Goal: Information Seeking & Learning: Understand process/instructions

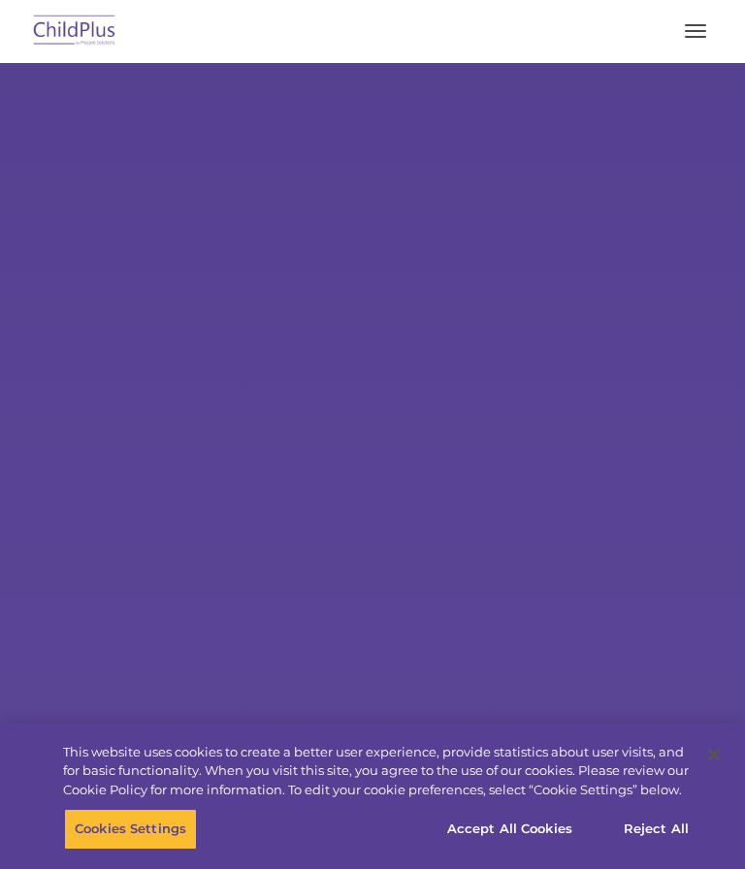
select select "MEDIUM"
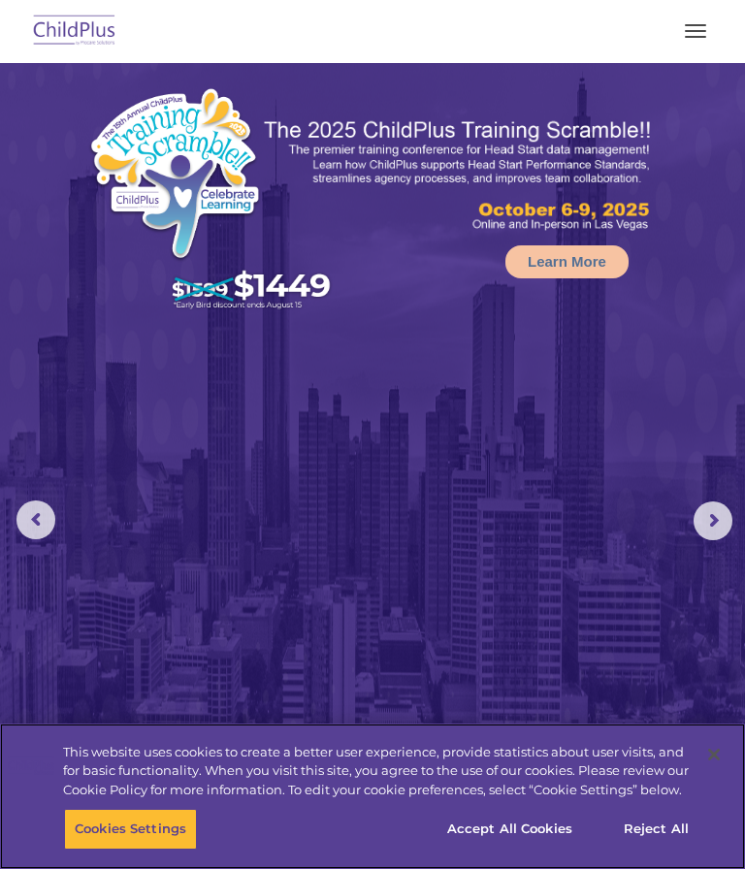
scroll to position [45, 0]
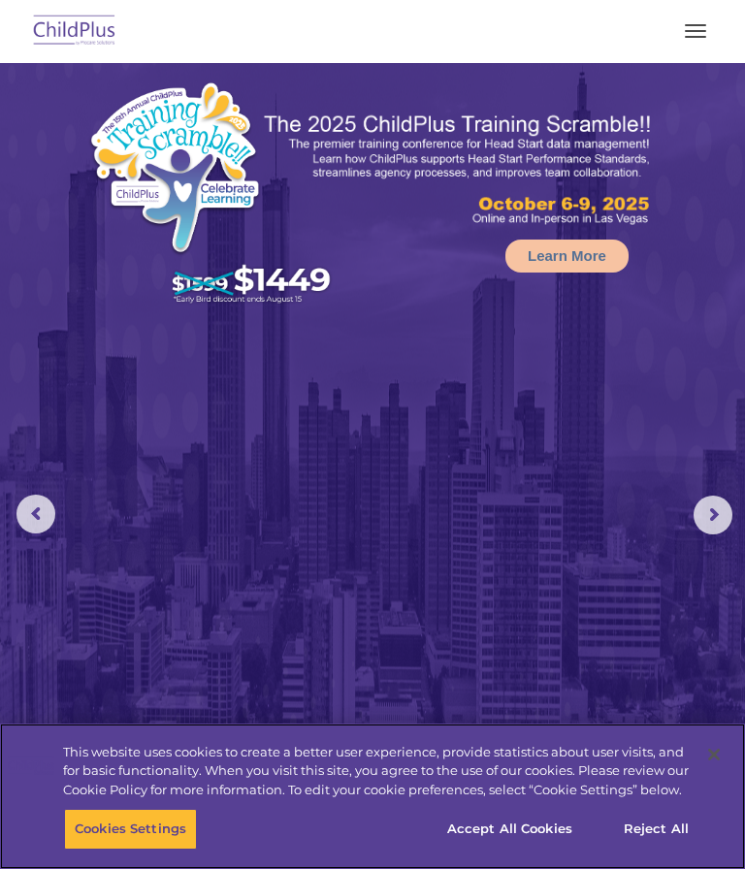
click at [523, 850] on button "Accept All Cookies" at bounding box center [510, 829] width 146 height 41
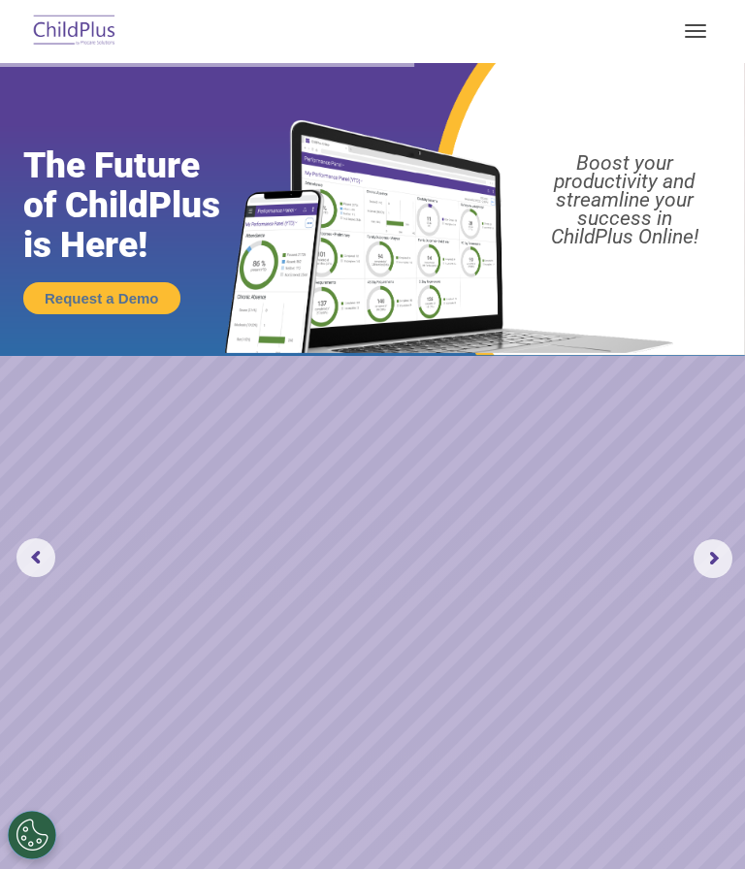
scroll to position [0, 0]
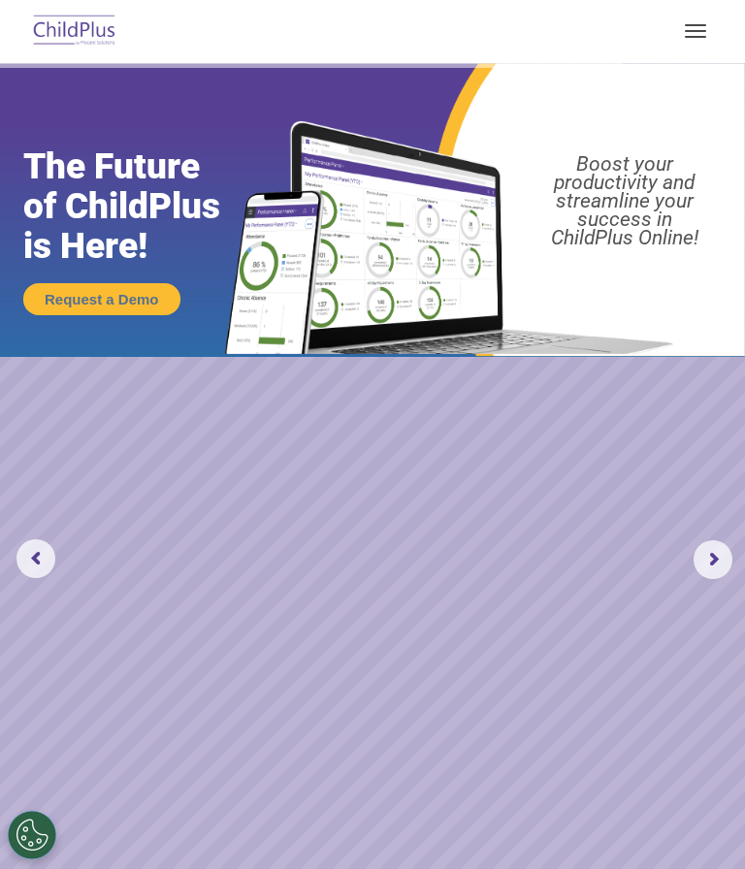
click at [708, 548] on rs-arrow at bounding box center [713, 559] width 39 height 39
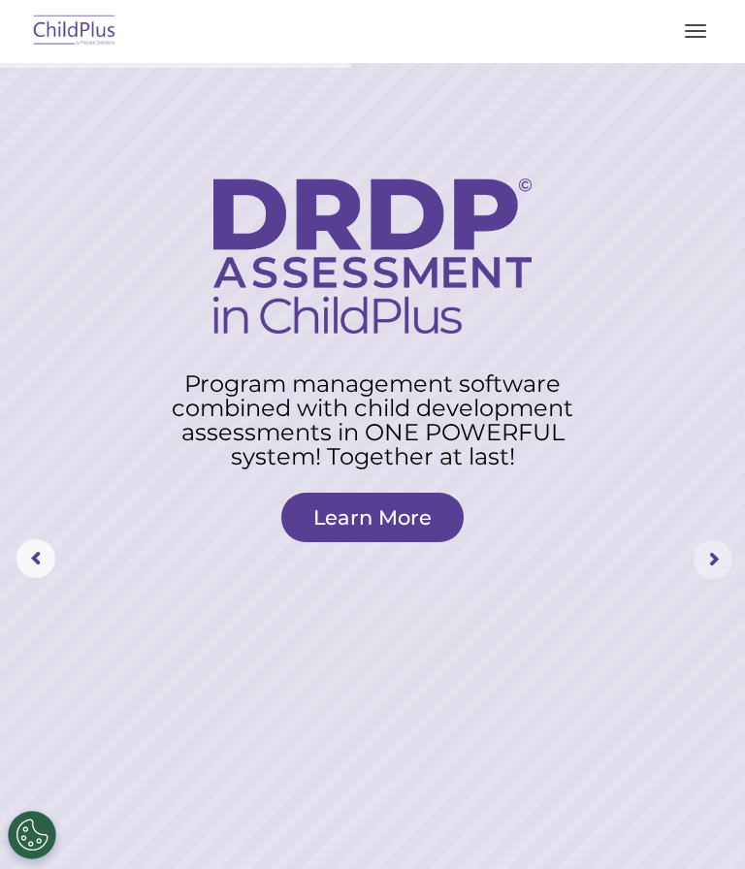
click at [714, 559] on rs-arrow at bounding box center [713, 559] width 39 height 39
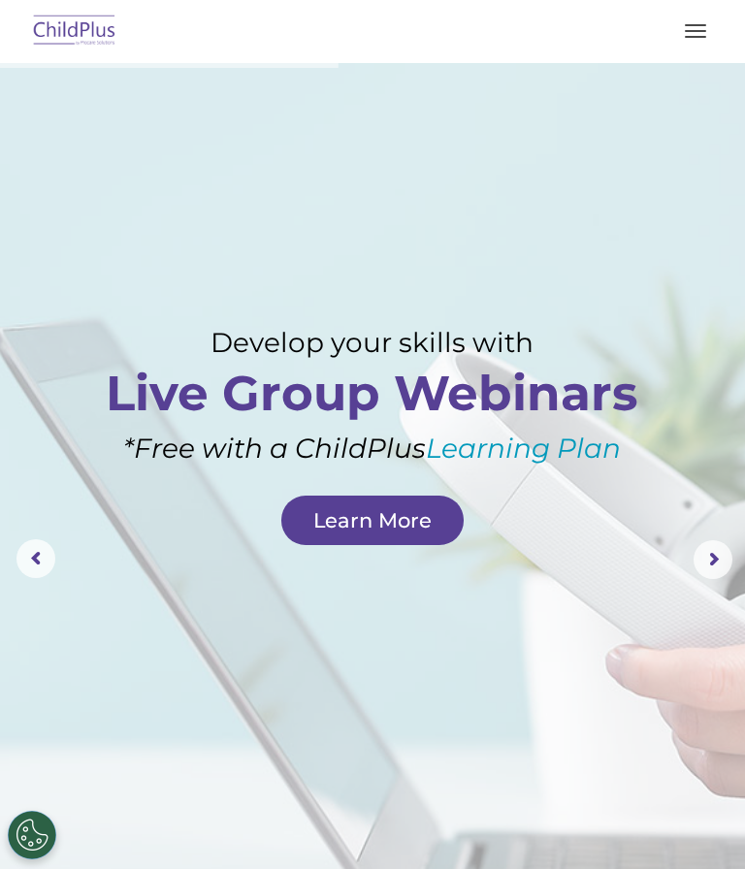
click at [715, 552] on rs-arrow at bounding box center [713, 559] width 39 height 39
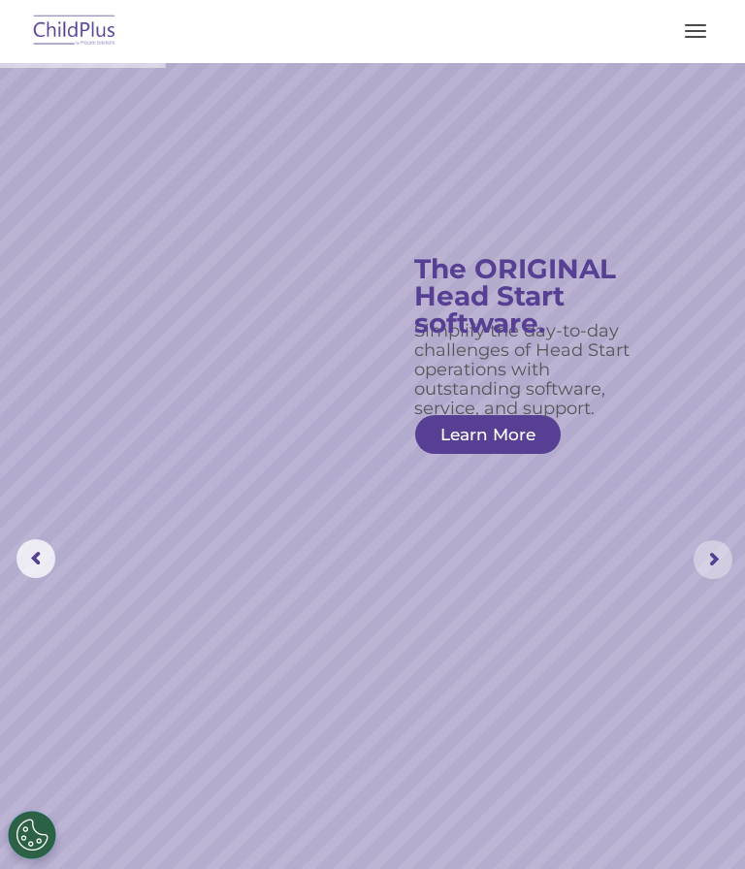
click at [713, 557] on rs-arrow at bounding box center [713, 559] width 39 height 39
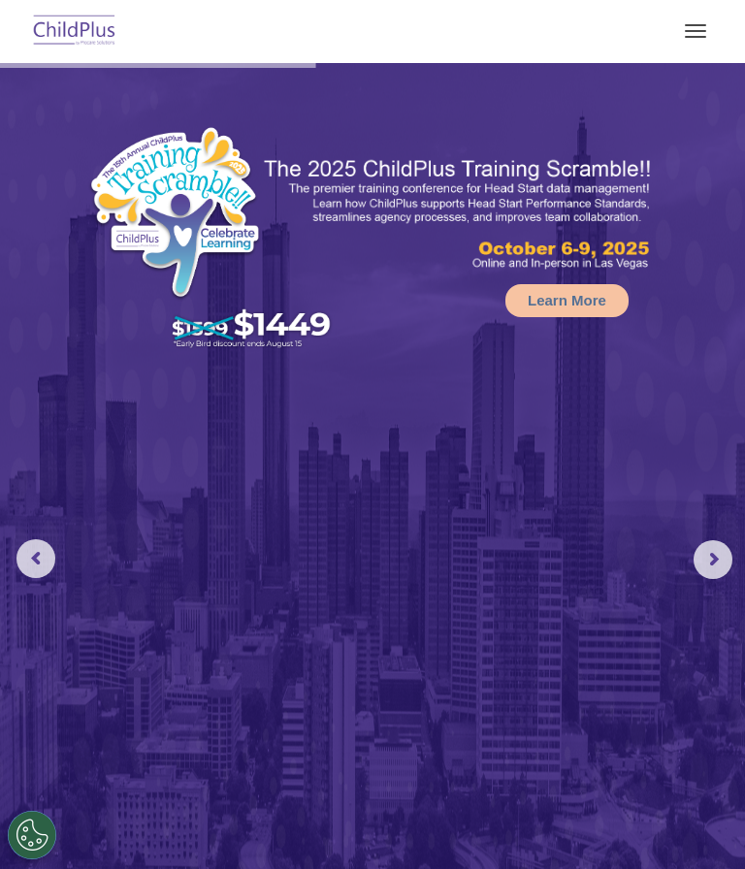
click at [688, 34] on button "button" at bounding box center [695, 31] width 41 height 31
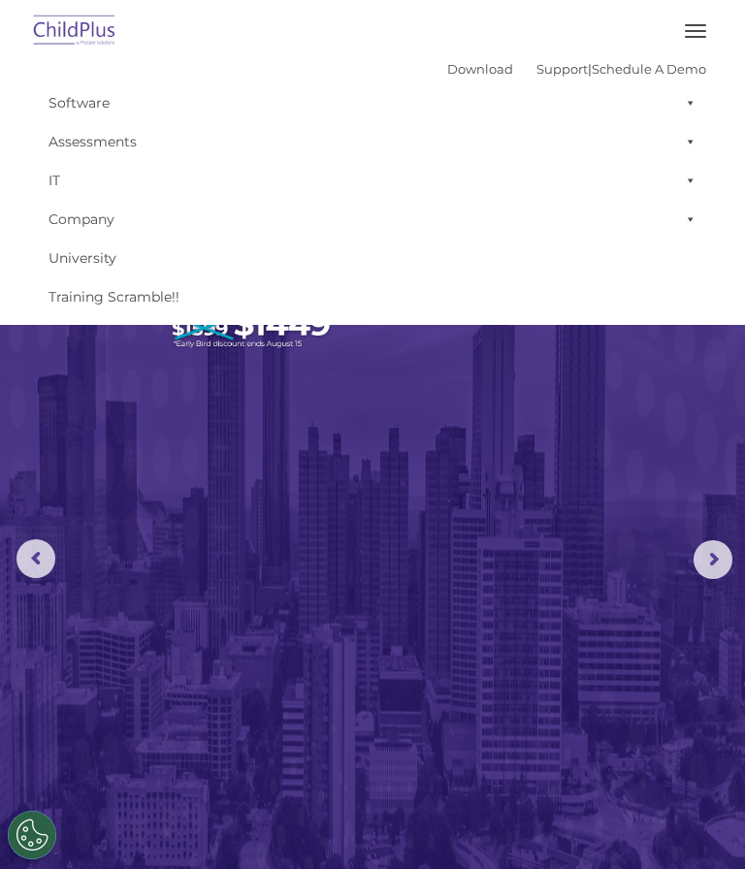
click at [707, 39] on button "button" at bounding box center [695, 31] width 41 height 31
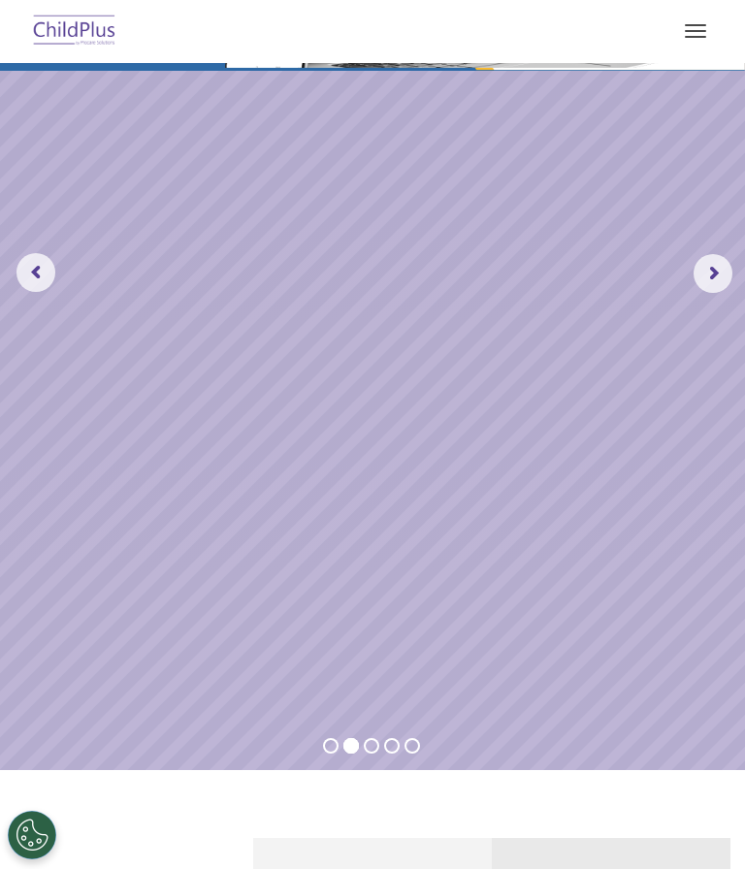
scroll to position [389, 0]
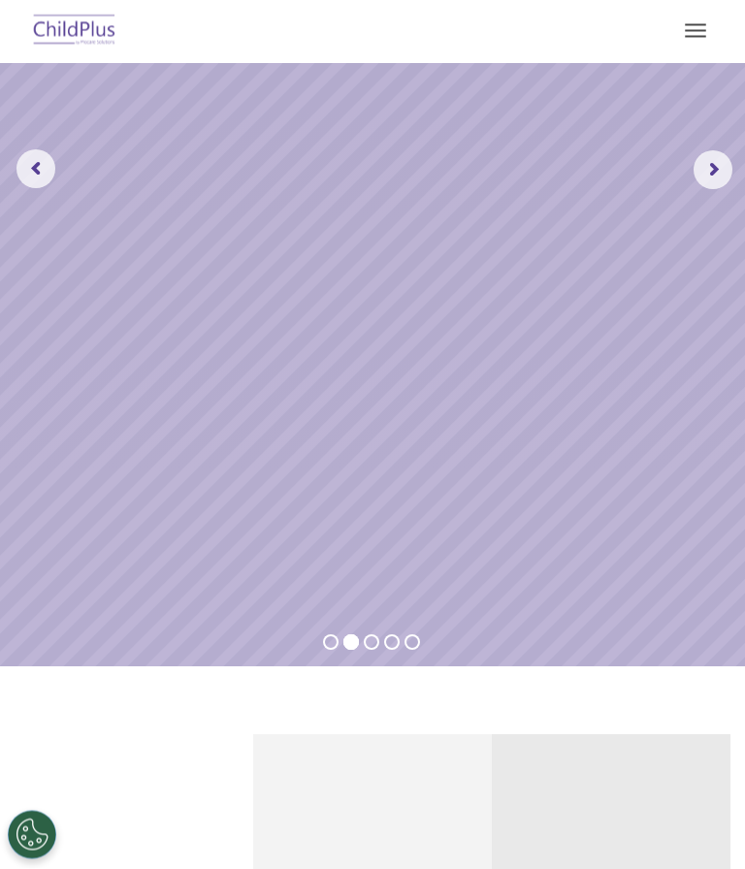
click at [31, 860] on button "Cookies Settings" at bounding box center [32, 835] width 49 height 49
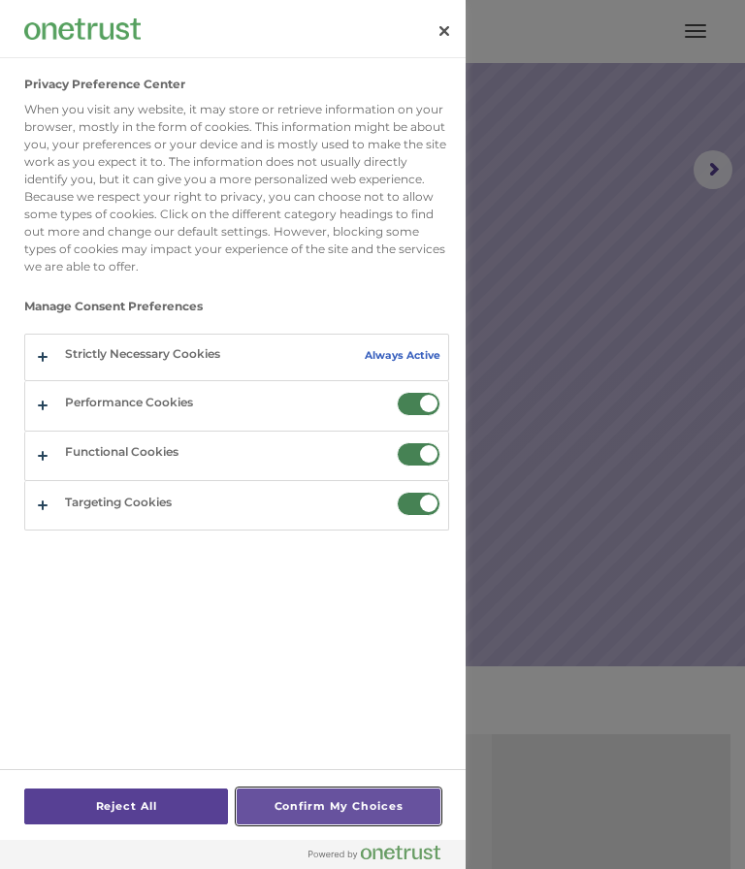
click at [335, 825] on button "Confirm My Choices" at bounding box center [339, 807] width 204 height 36
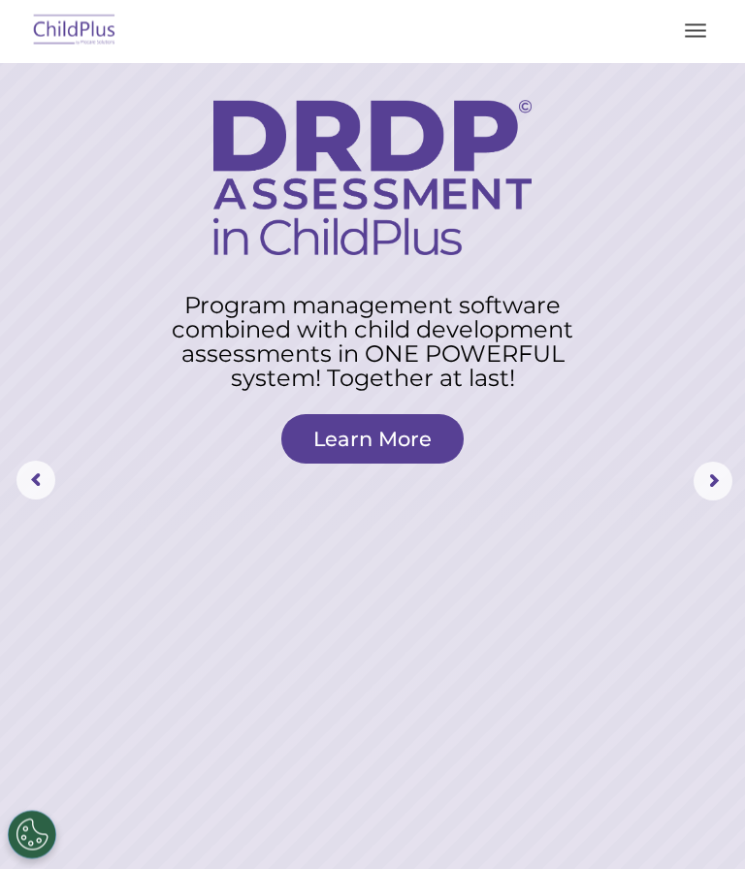
scroll to position [0, 0]
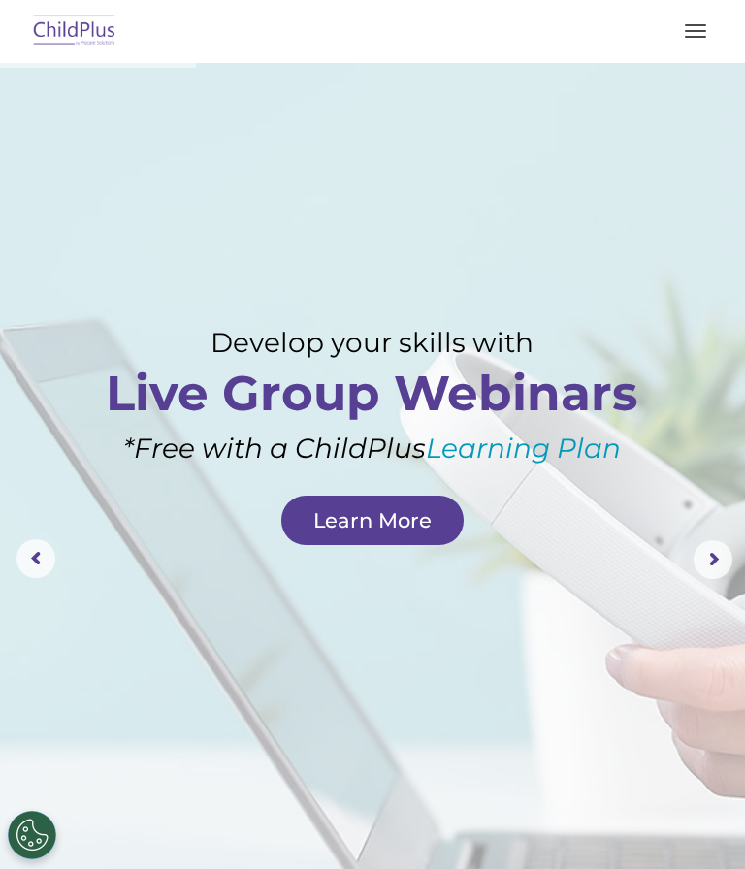
click at [701, 25] on span "button" at bounding box center [695, 25] width 21 height 2
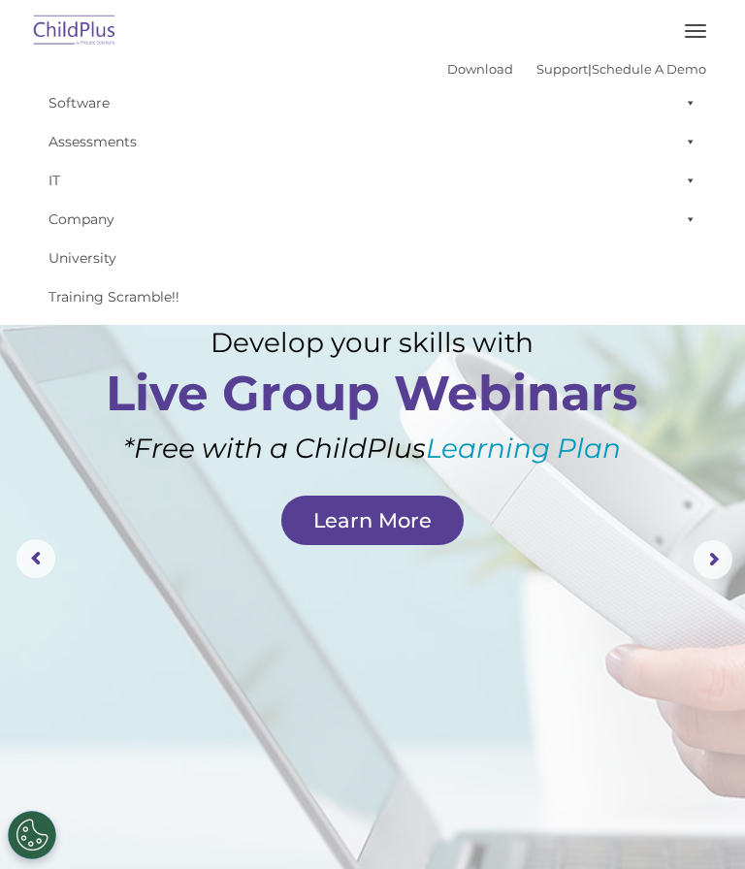
click at [691, 37] on span "button" at bounding box center [695, 37] width 21 height 2
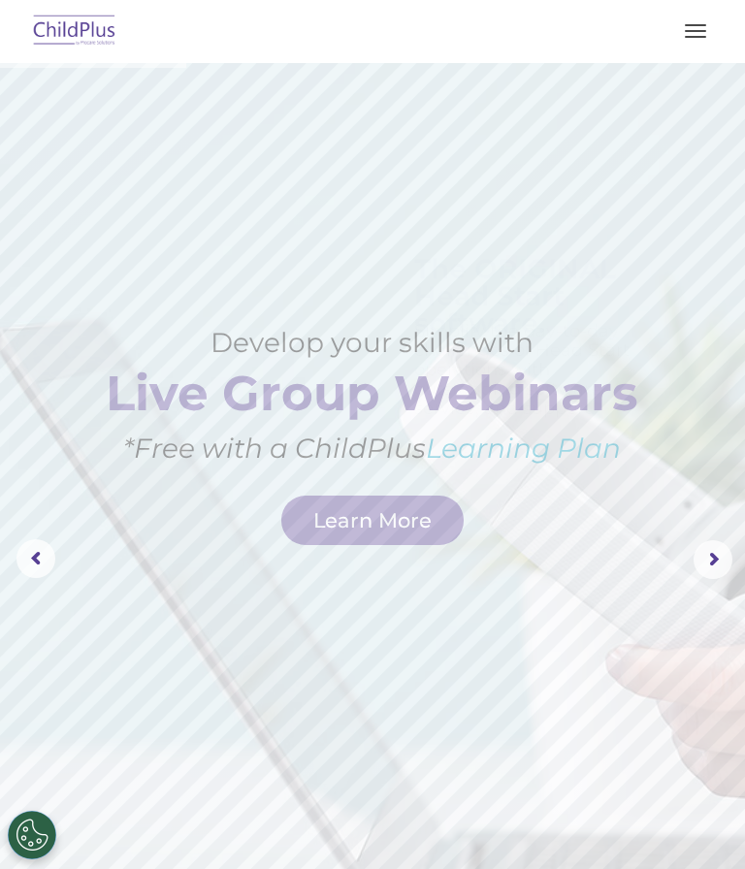
click at [708, 22] on button "button" at bounding box center [695, 31] width 41 height 31
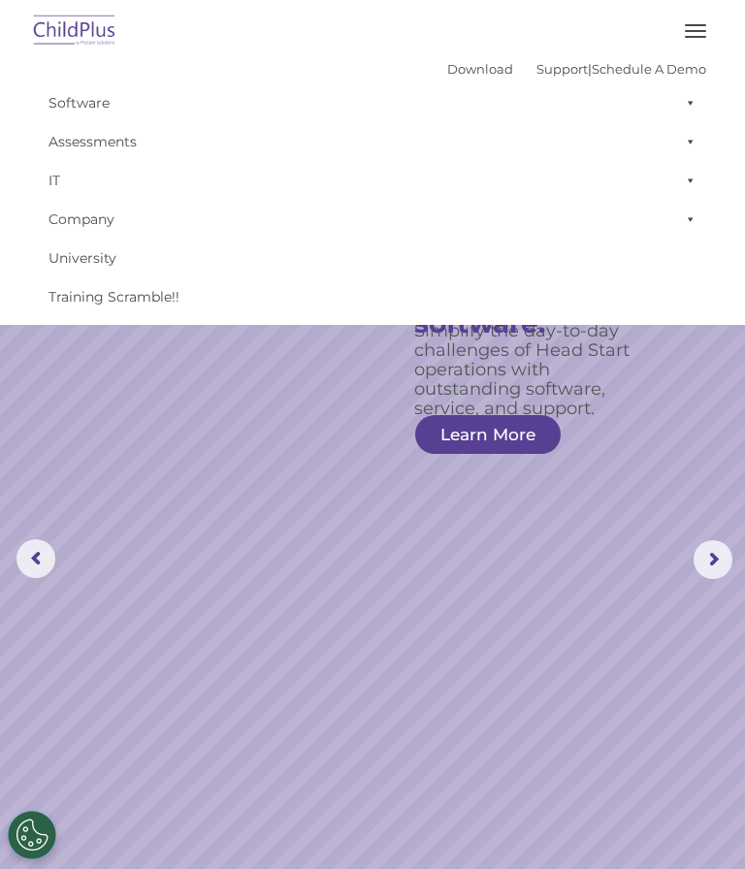
click at [614, 112] on link "Software" at bounding box center [372, 102] width 667 height 39
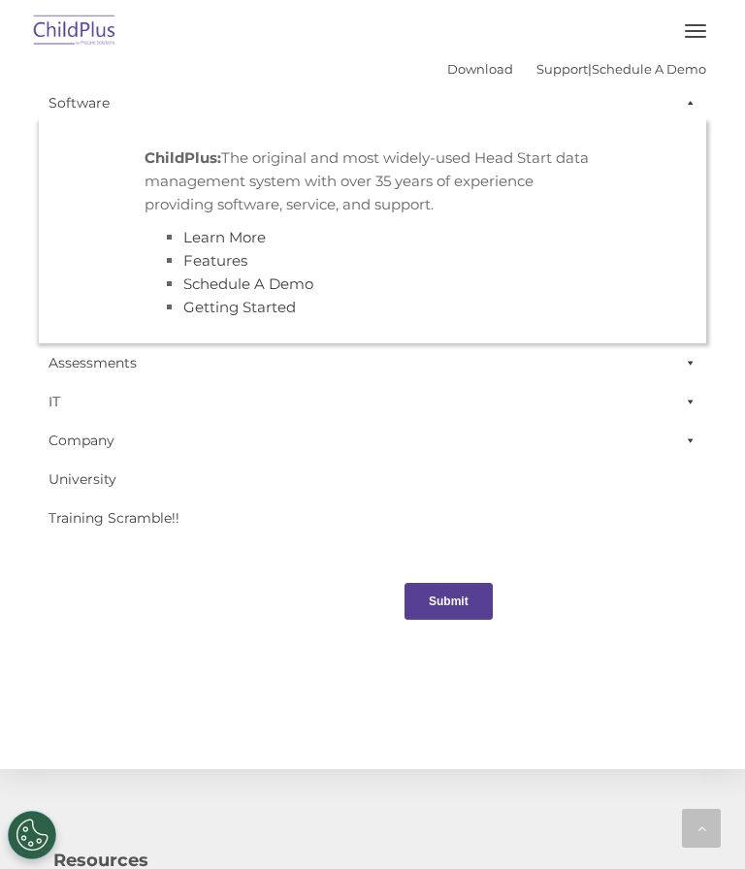
scroll to position [2273, 0]
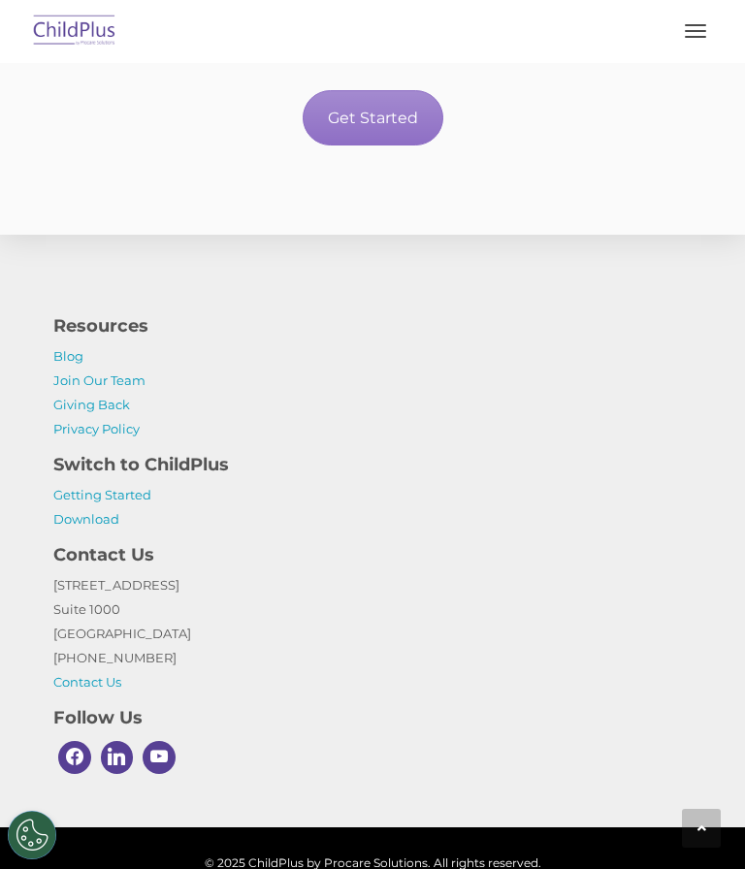
scroll to position [4259, 0]
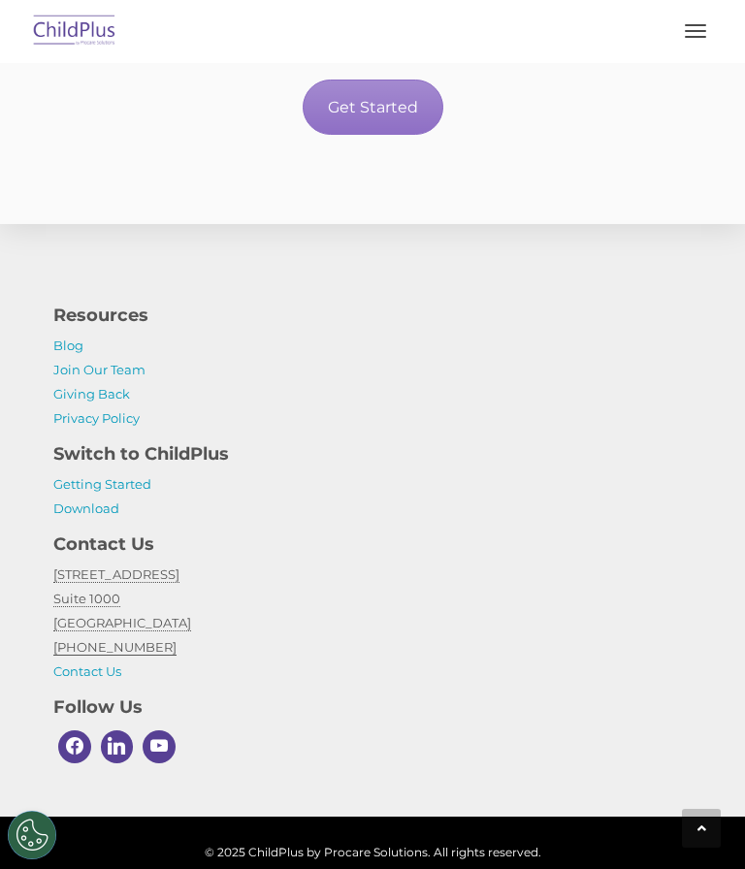
click at [150, 492] on link "Getting Started" at bounding box center [102, 484] width 98 height 16
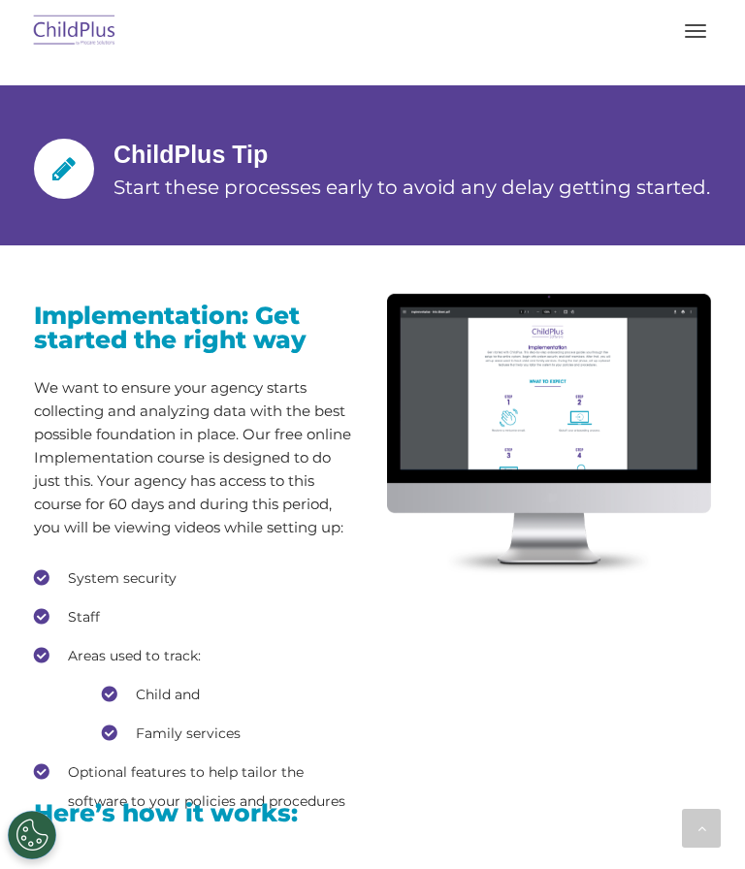
scroll to position [2217, 0]
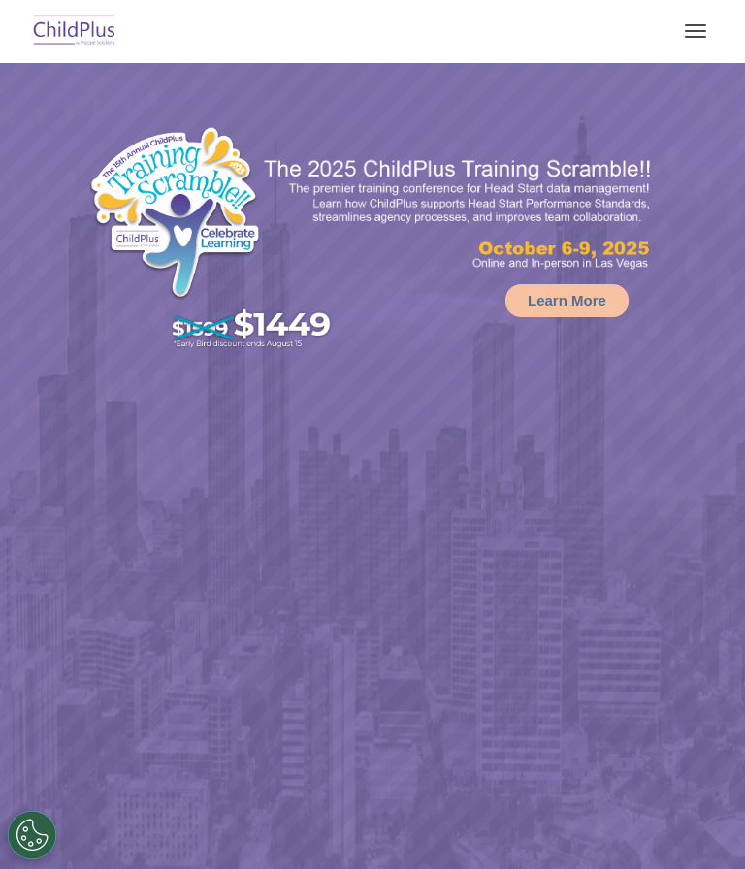
select select "MEDIUM"
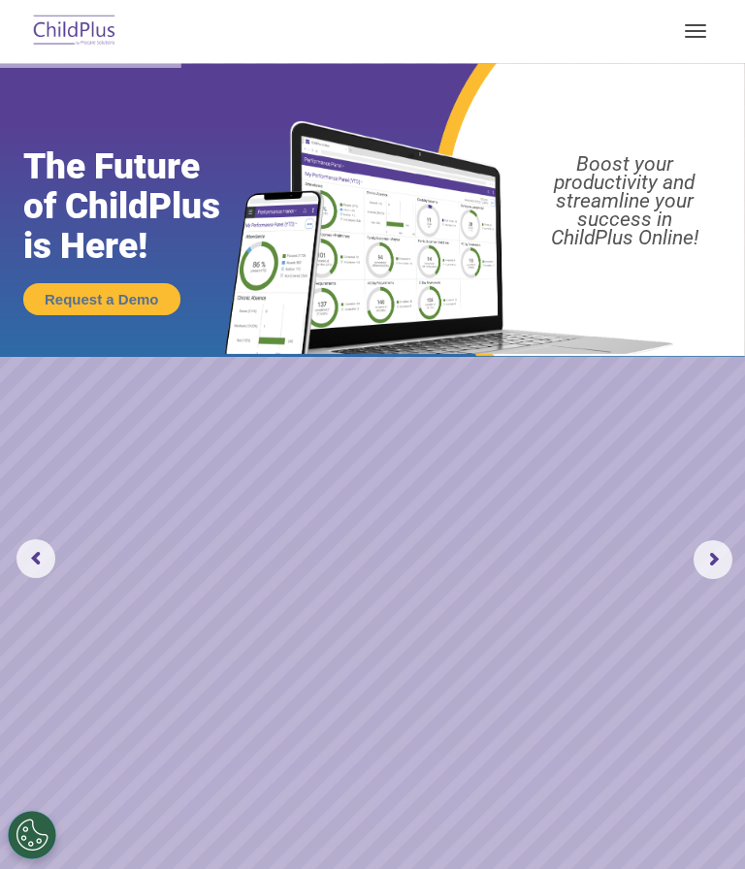
click at [693, 28] on button "button" at bounding box center [695, 31] width 41 height 31
